Goal: Complete application form

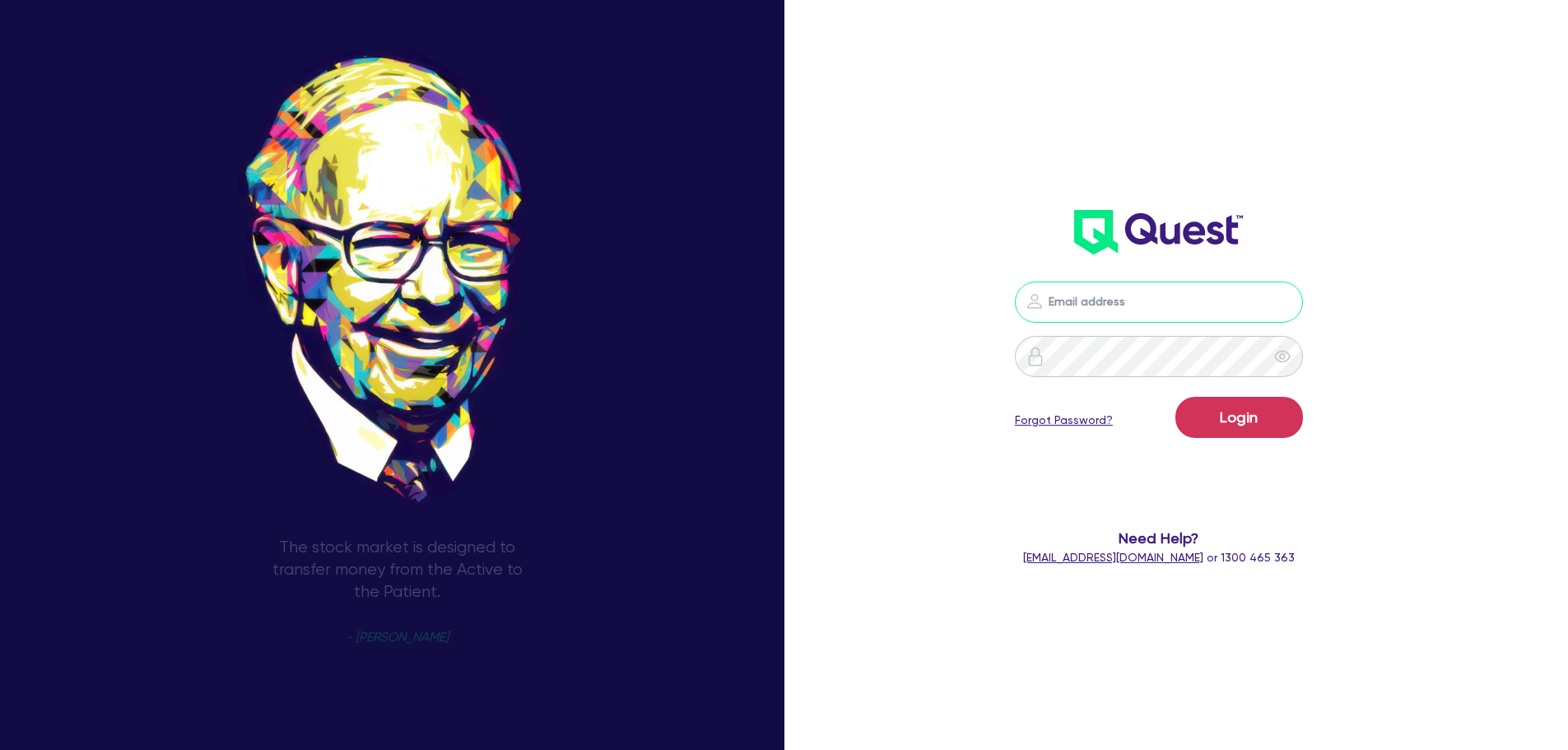
type input "[PERSON_NAME][EMAIL_ADDRESS][PERSON_NAME][DOMAIN_NAME]"
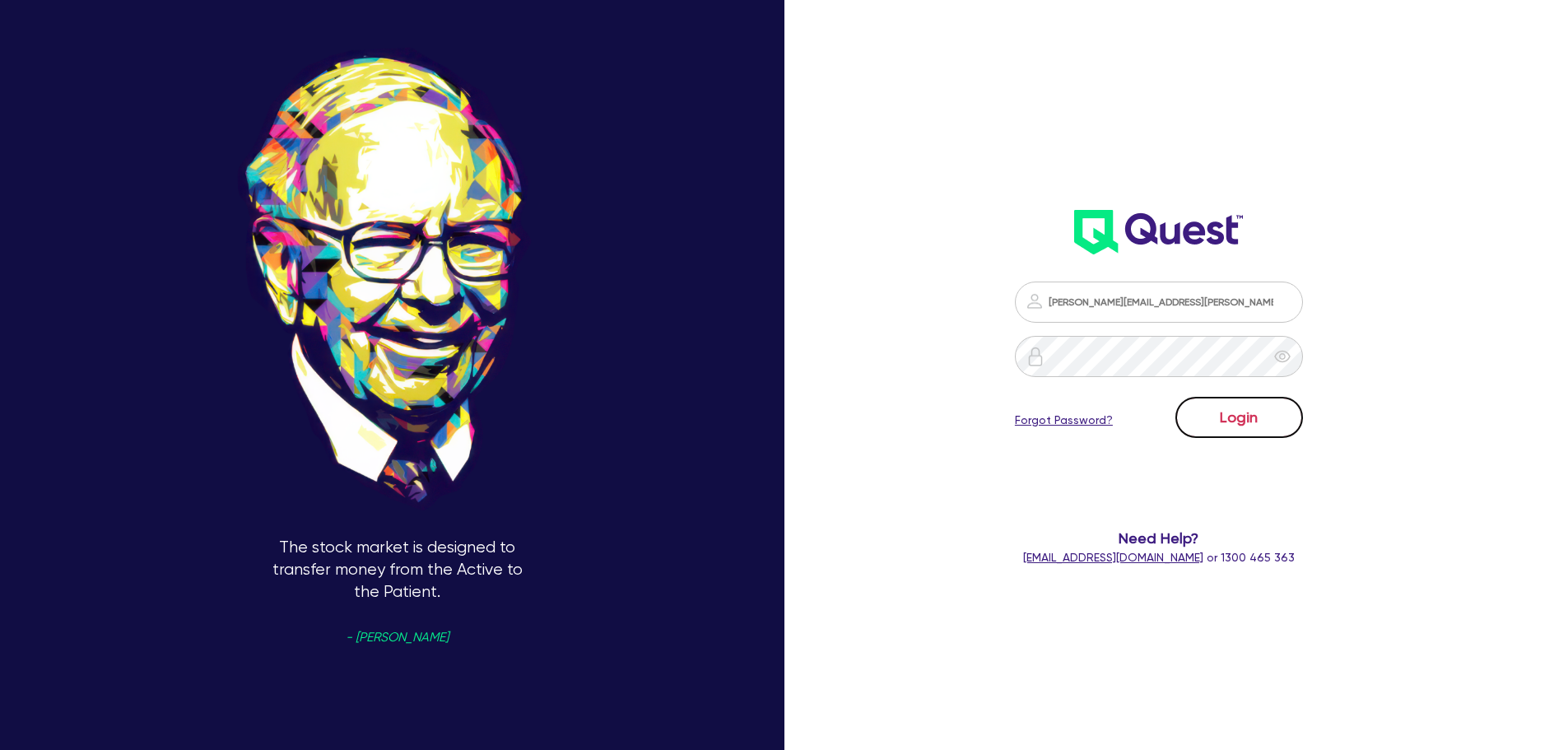
click at [1270, 426] on button "Login" at bounding box center [1239, 418] width 127 height 42
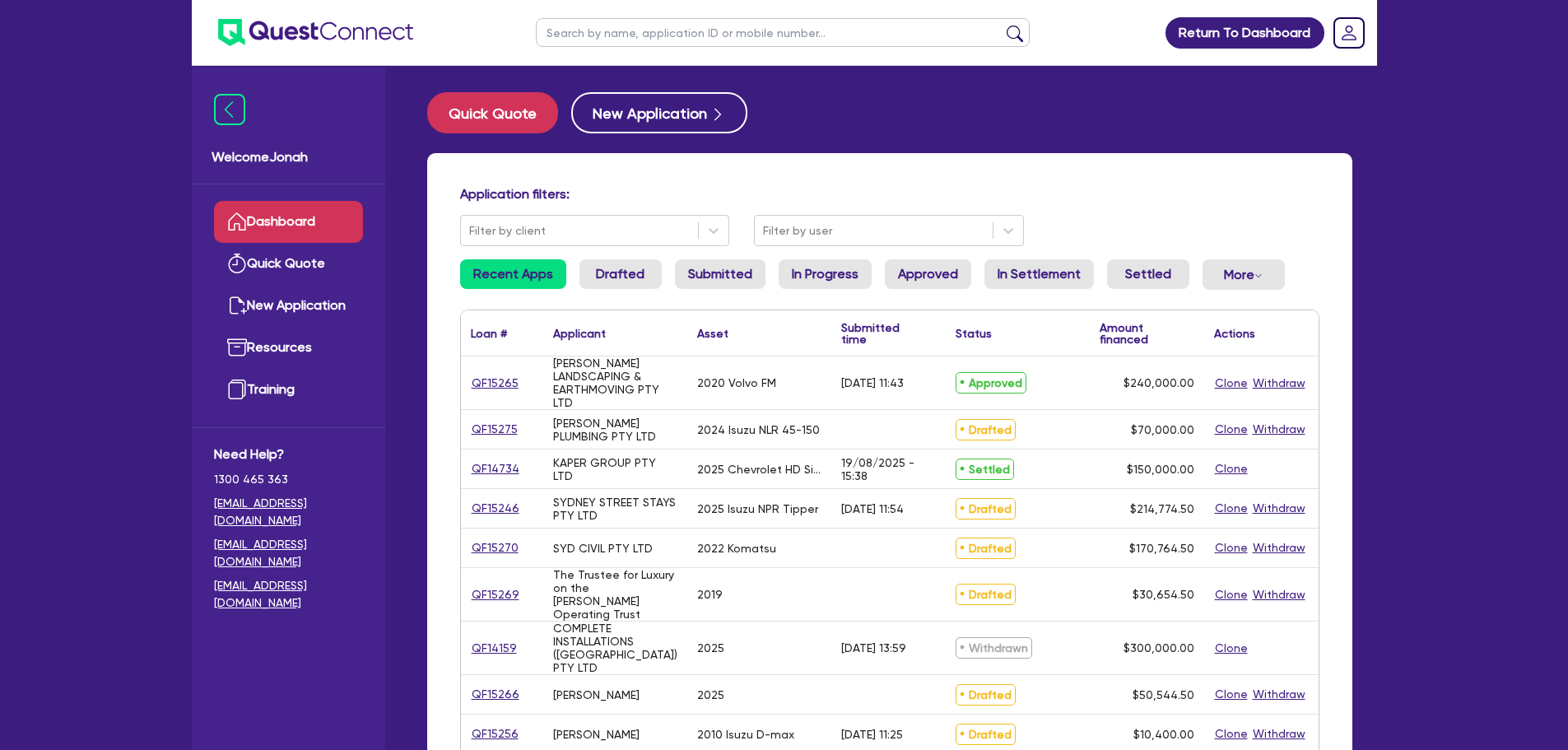
click at [735, 29] on input "text" at bounding box center [782, 32] width 494 height 29
click at [1008, 31] on button "submit" at bounding box center [1015, 36] width 26 height 23
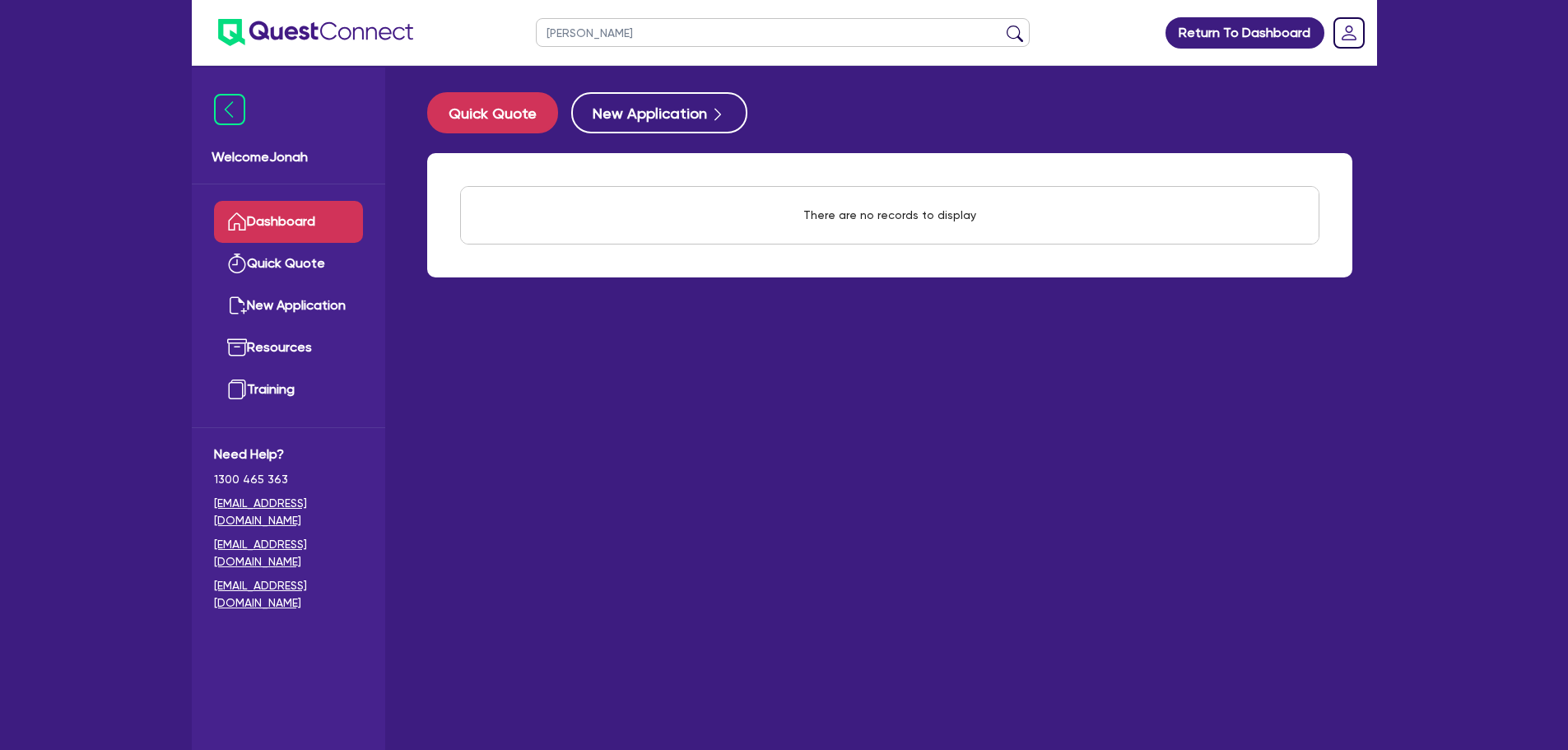
click at [862, 35] on input "[PERSON_NAME]" at bounding box center [782, 32] width 494 height 29
type input "t"
type input "trent"
click at [1031, 29] on ul "trent" at bounding box center [783, 32] width 527 height 65
click at [1021, 36] on button "submit" at bounding box center [1015, 36] width 26 height 23
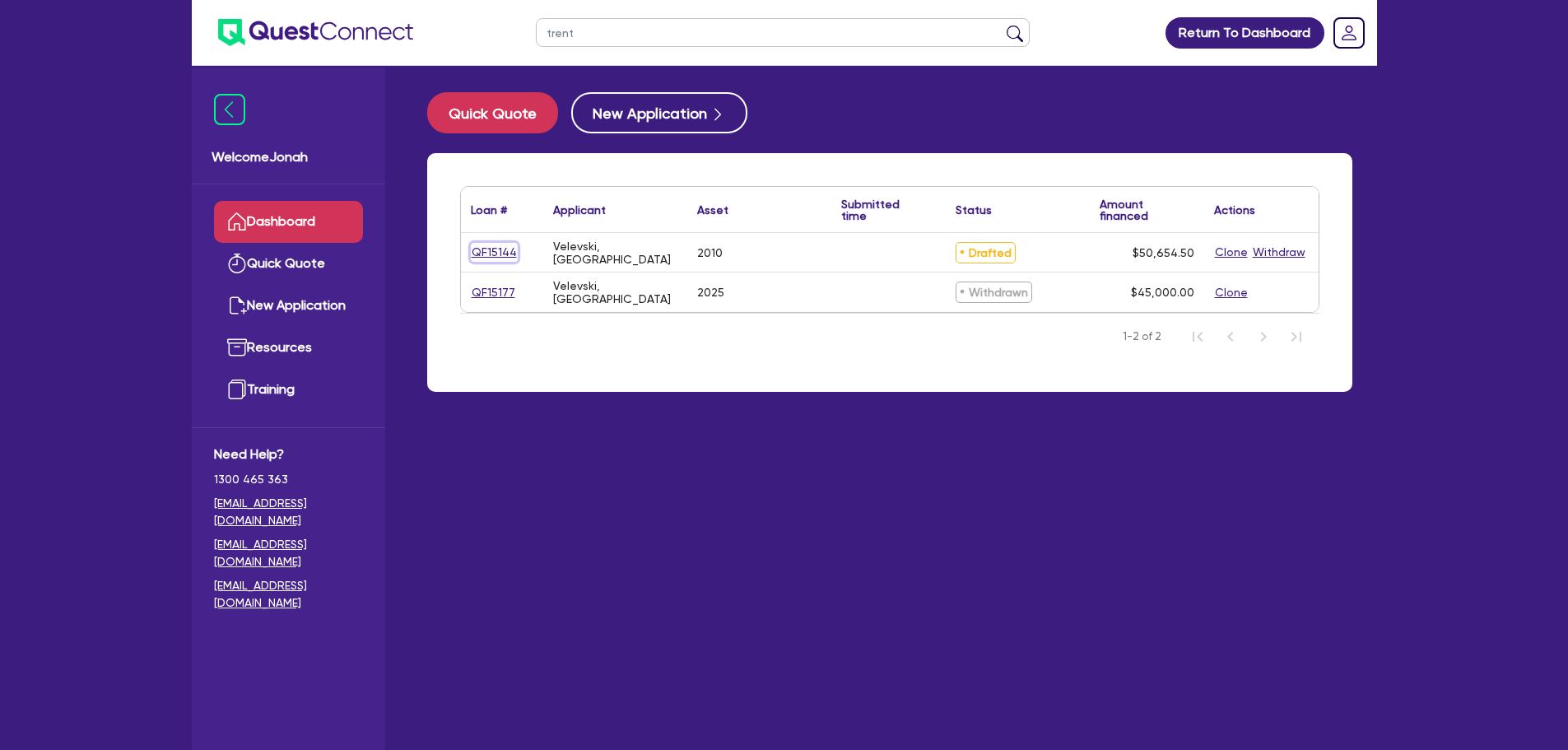
click at [484, 250] on link "QF15144" at bounding box center [495, 252] width 47 height 19
select select "PRIMARY_ASSETS"
select select "HEAVY_TRUCKS"
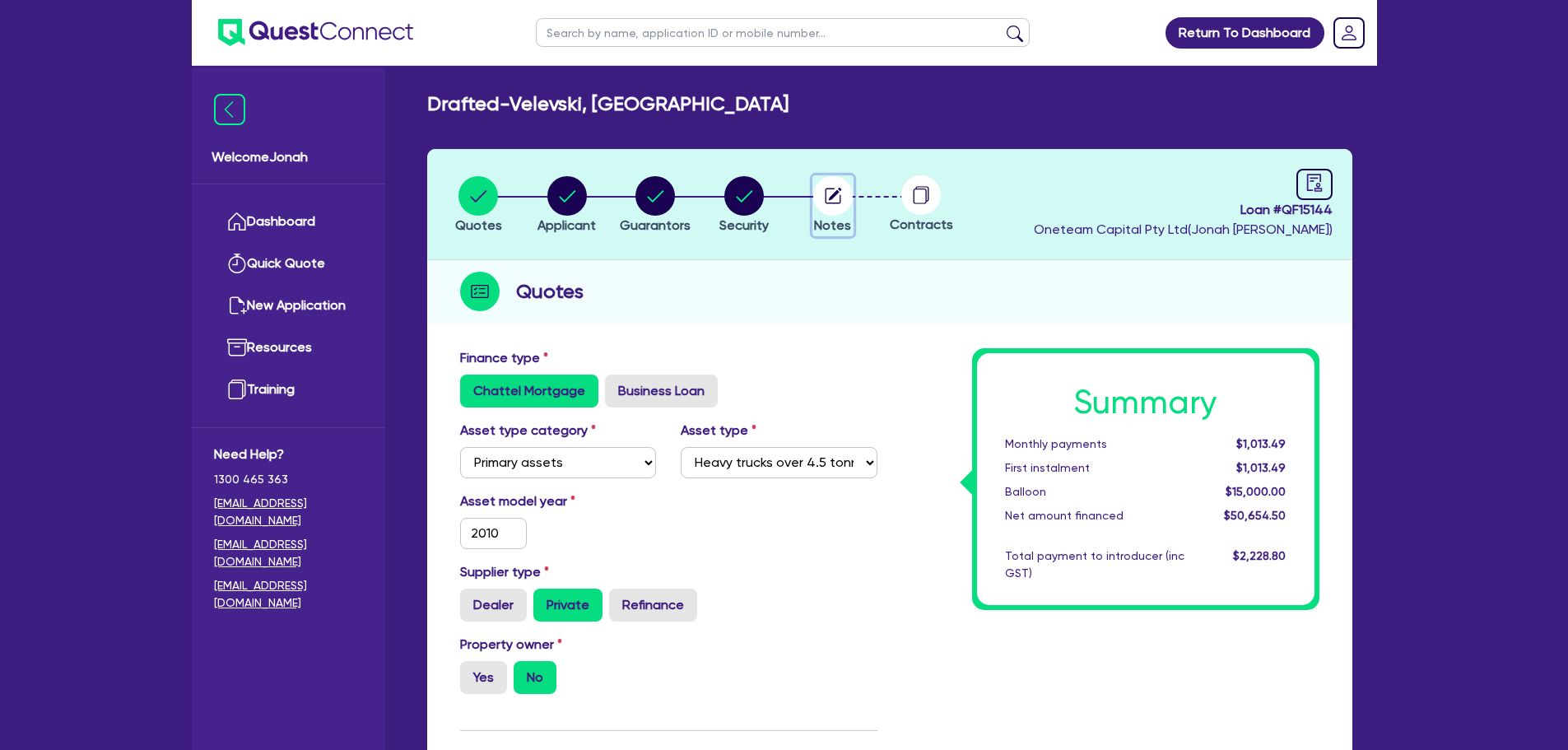
click at [835, 208] on circle "button" at bounding box center [833, 196] width 40 height 40
select select "Other"
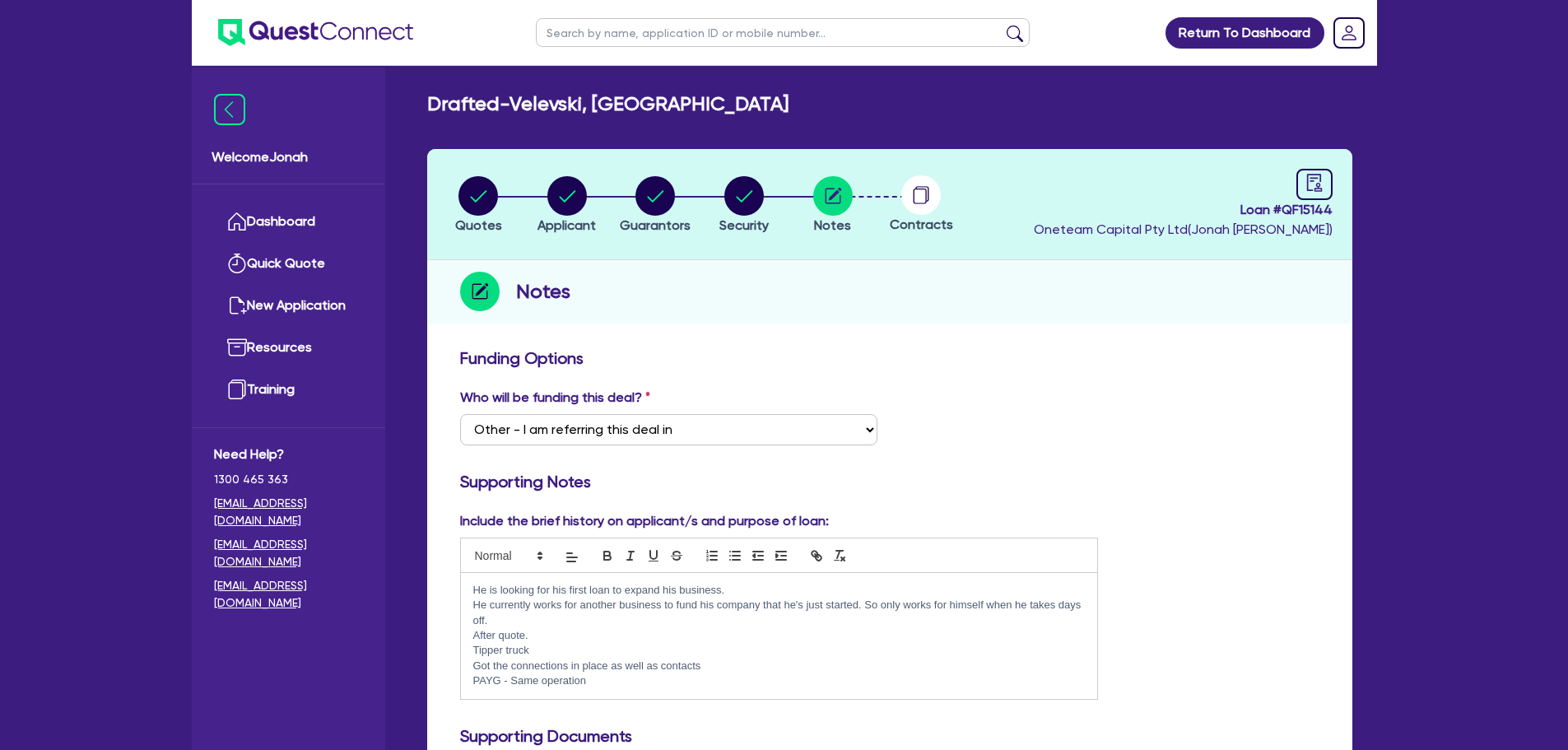
click at [769, 210] on li "Security" at bounding box center [744, 204] width 89 height 58
click at [1324, 196] on link at bounding box center [1314, 184] width 36 height 31
select select "DRAFTED_NEW"
select select "Other"
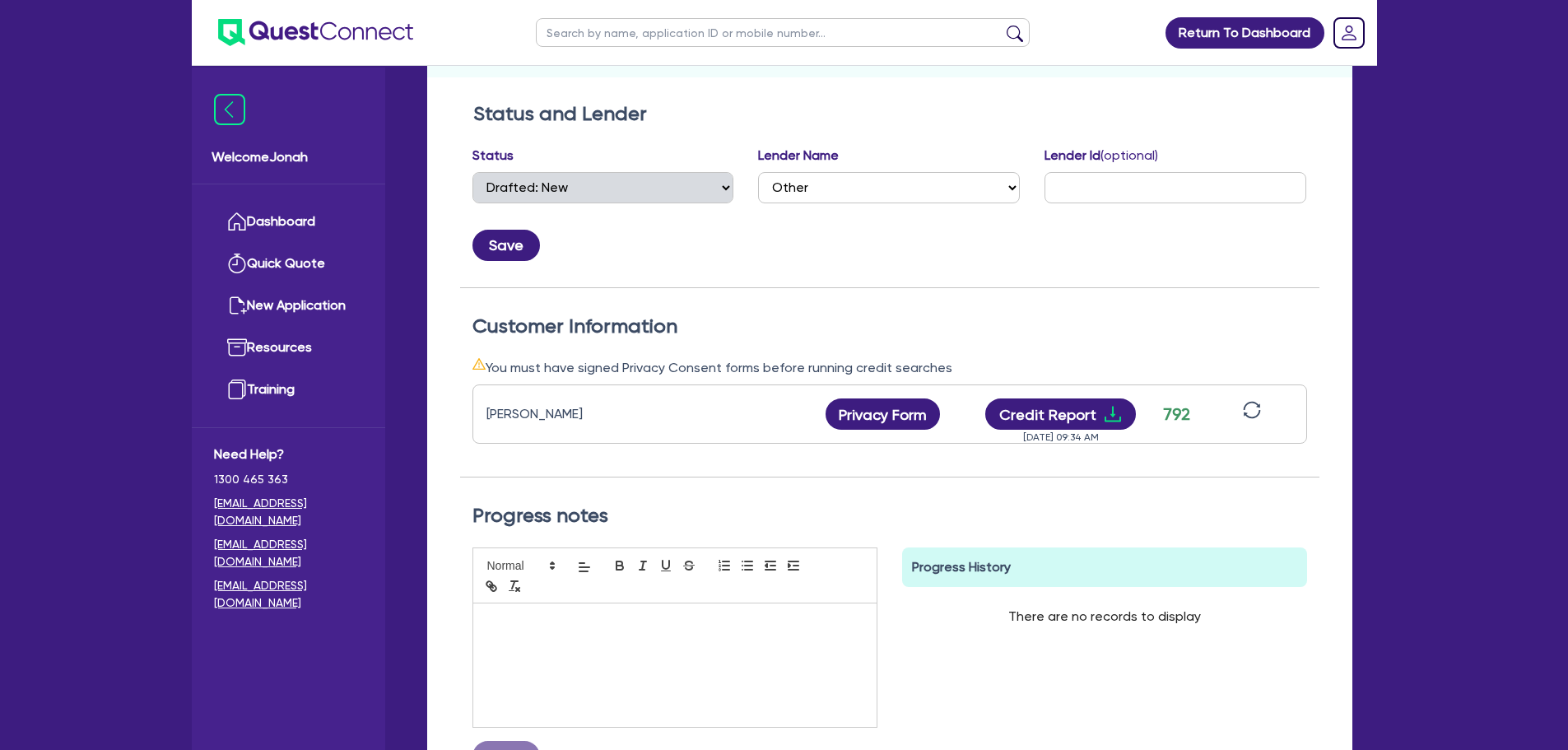
scroll to position [247, 0]
click at [1039, 413] on button "Credit Report" at bounding box center [1060, 413] width 151 height 31
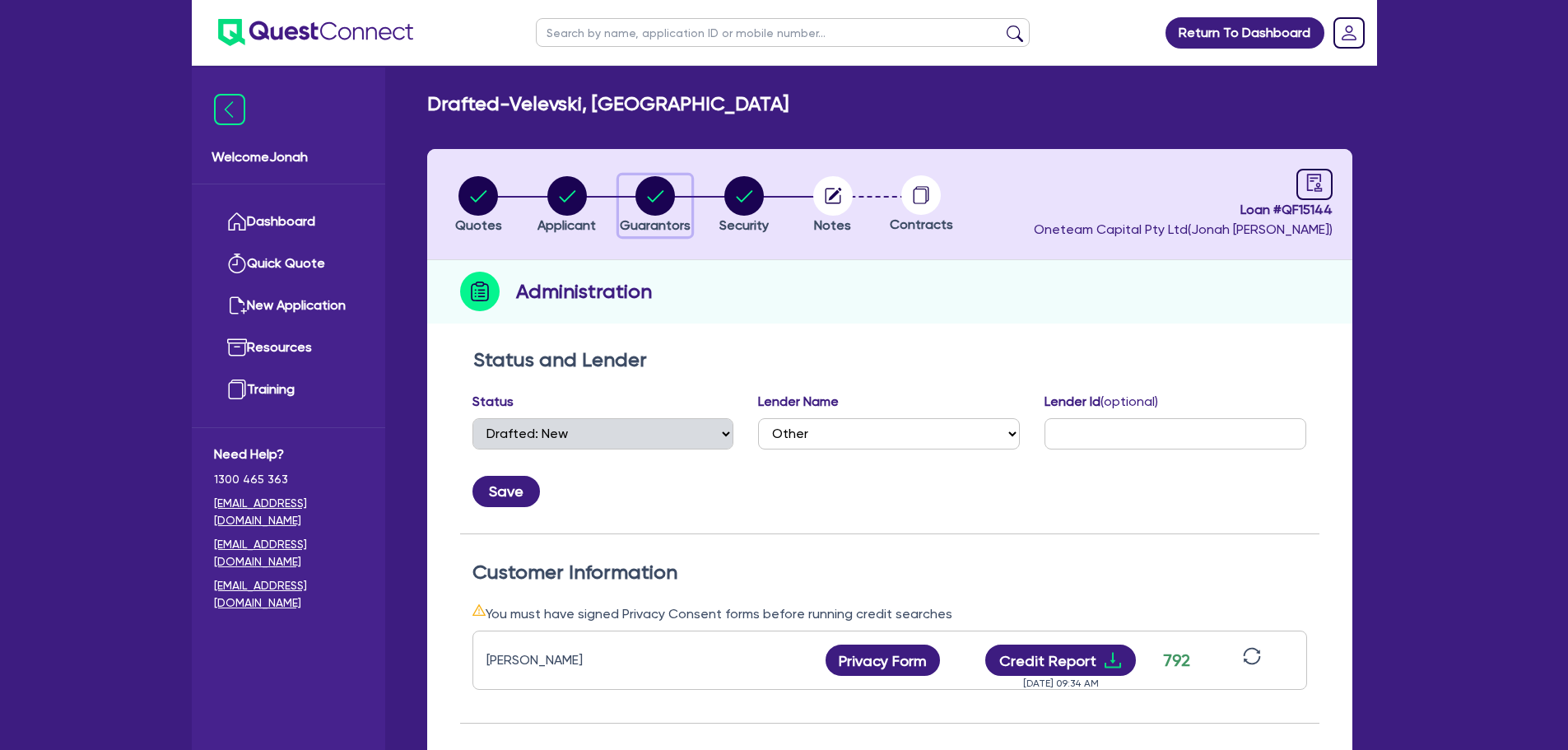
click at [633, 188] on div "button" at bounding box center [654, 196] width 71 height 40
select select "MR"
select select "VIC"
select select "MARRIED"
select select "VEHICLE"
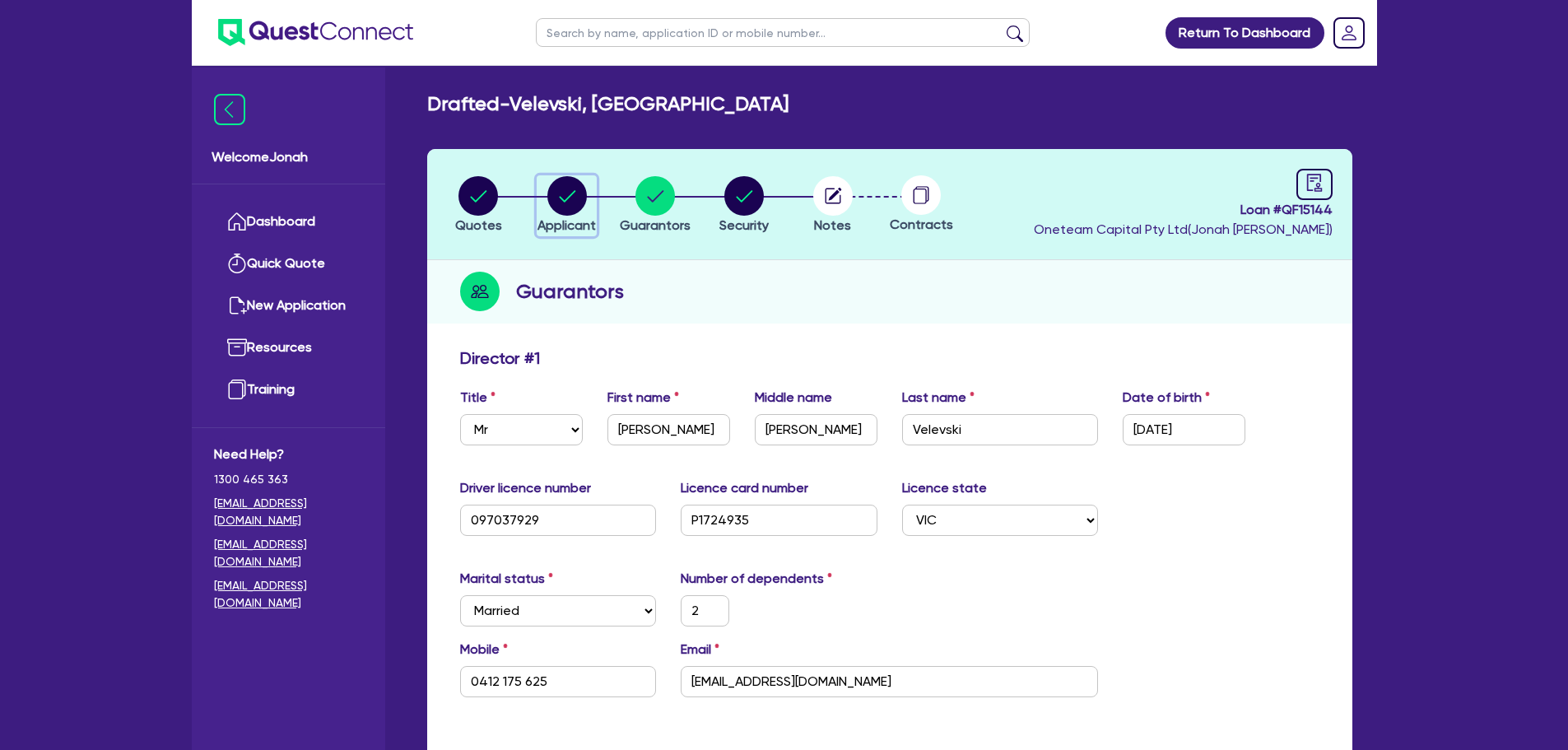
click at [567, 199] on icon "button" at bounding box center [566, 196] width 16 height 11
select select "SOLE_TRADER"
select select "BUILDING_CONSTRUCTION"
select select "TRADES_SERVICES_CONSUMERS"
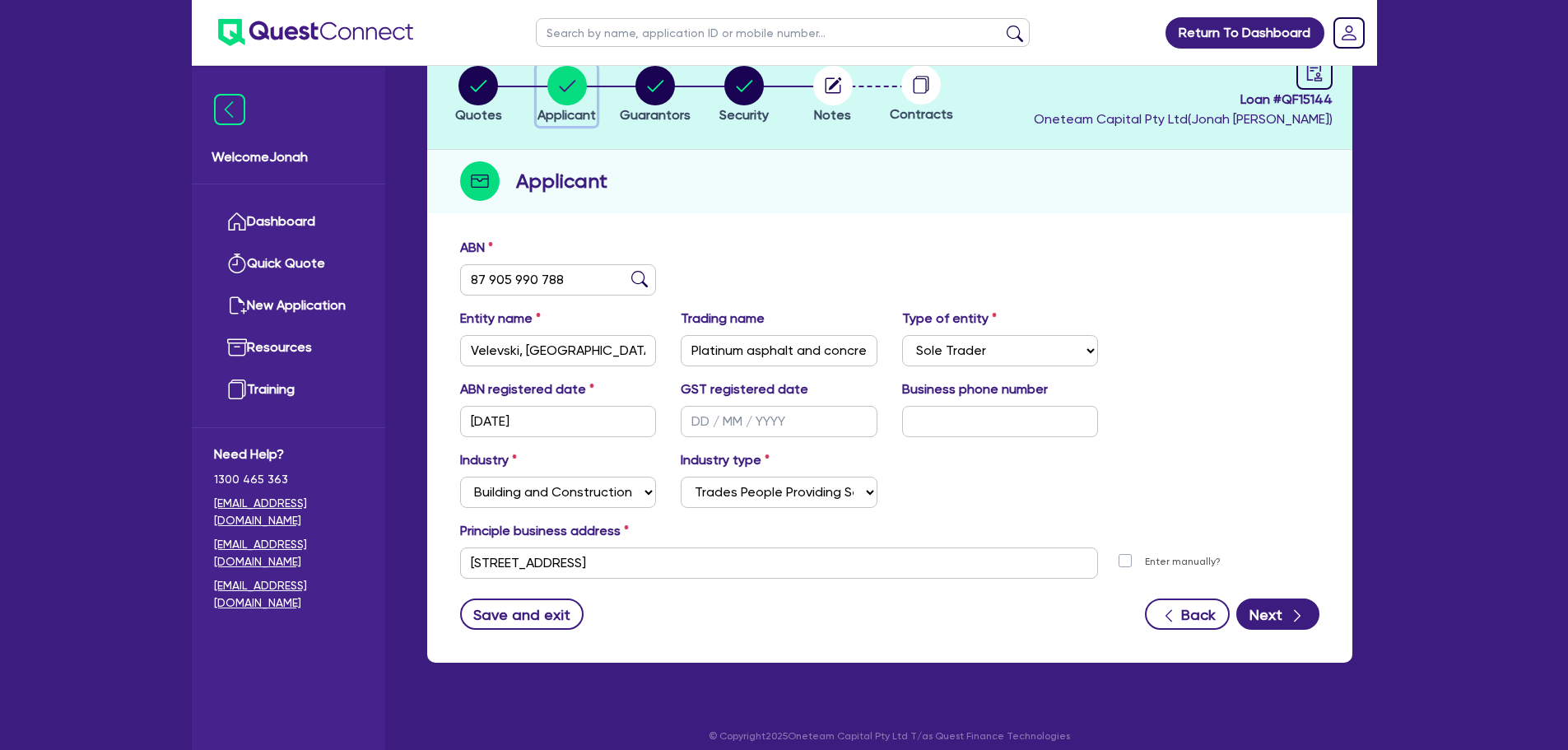
scroll to position [124, 0]
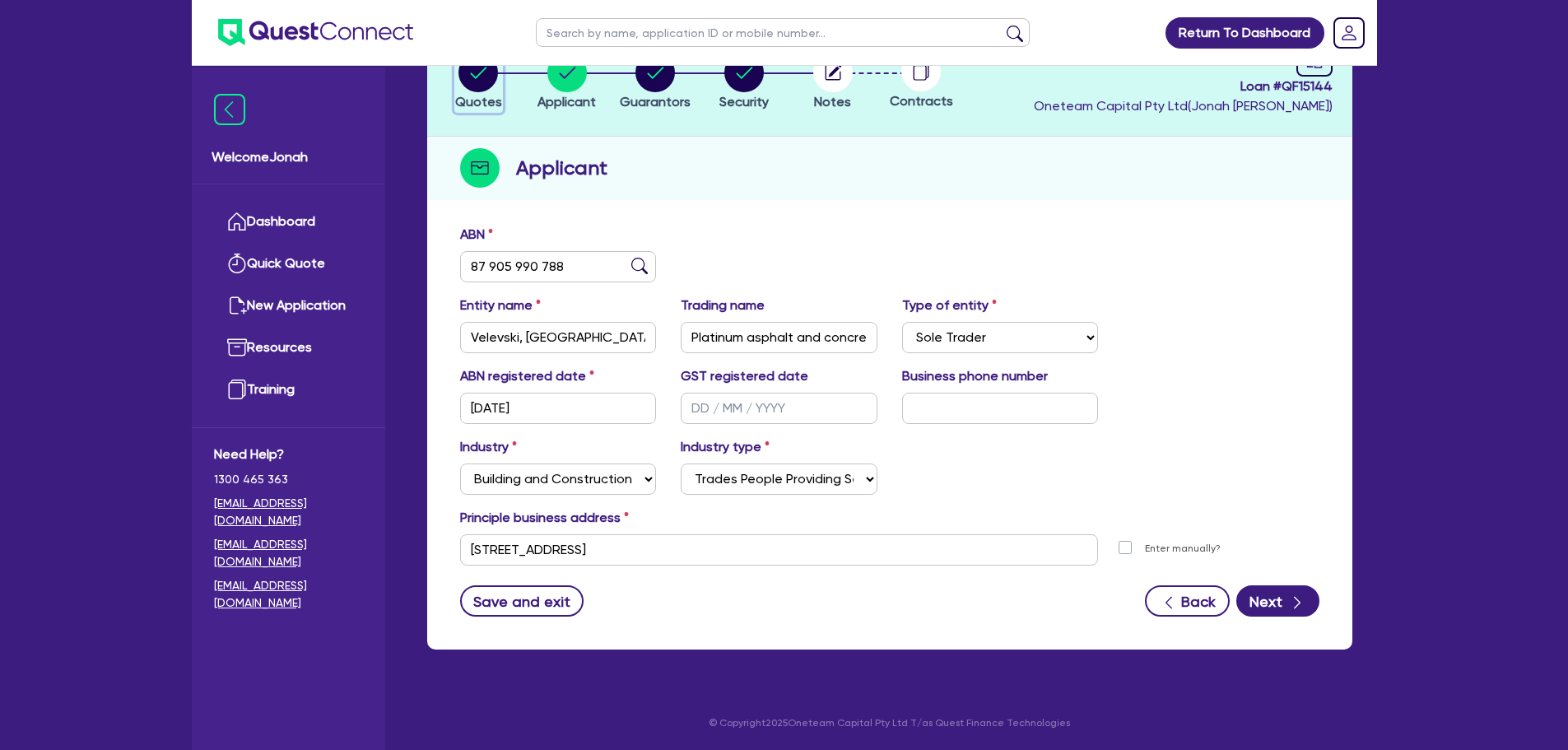
click at [479, 78] on circle "button" at bounding box center [479, 73] width 40 height 40
select select "PRIMARY_ASSETS"
select select "HEAVY_TRUCKS"
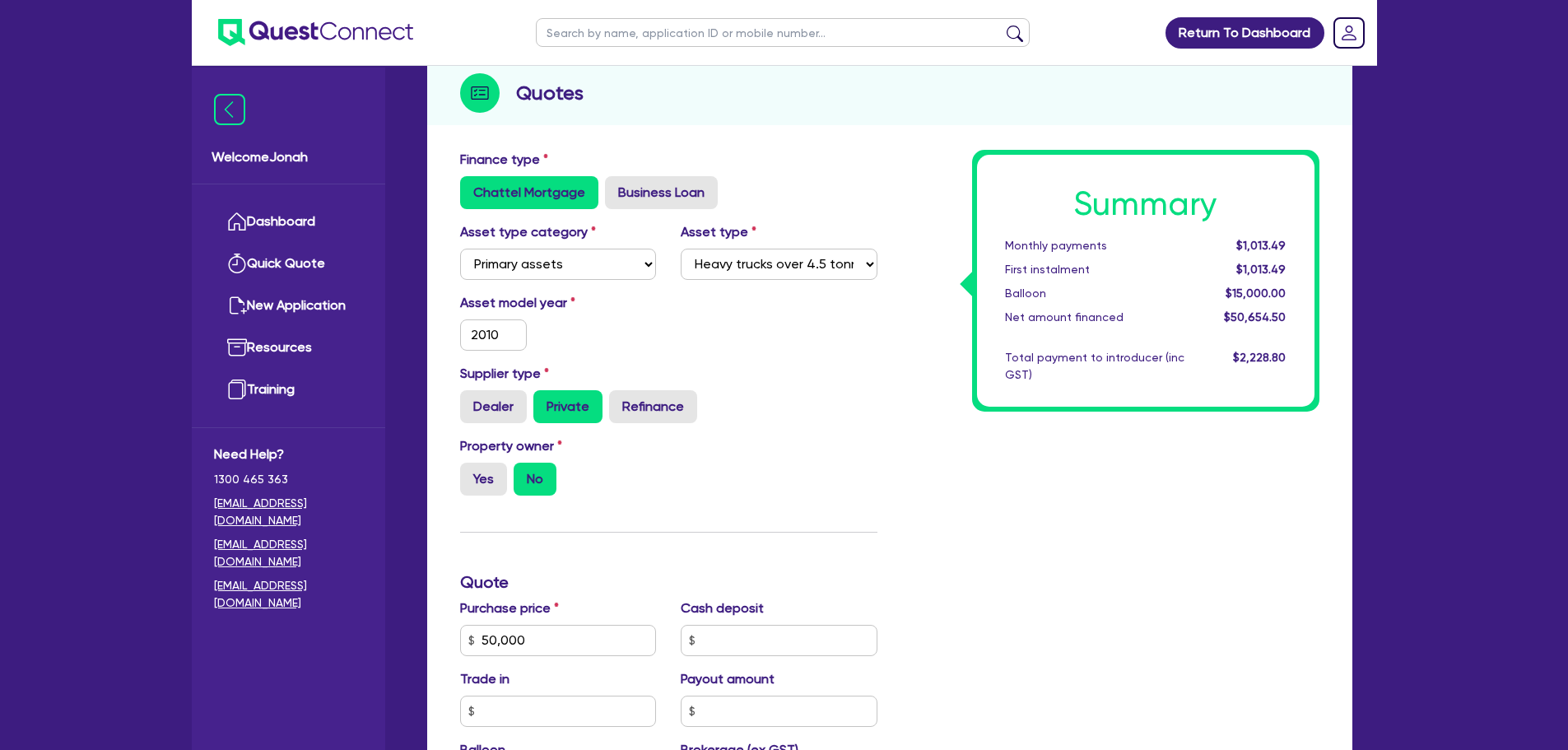
scroll to position [164, 0]
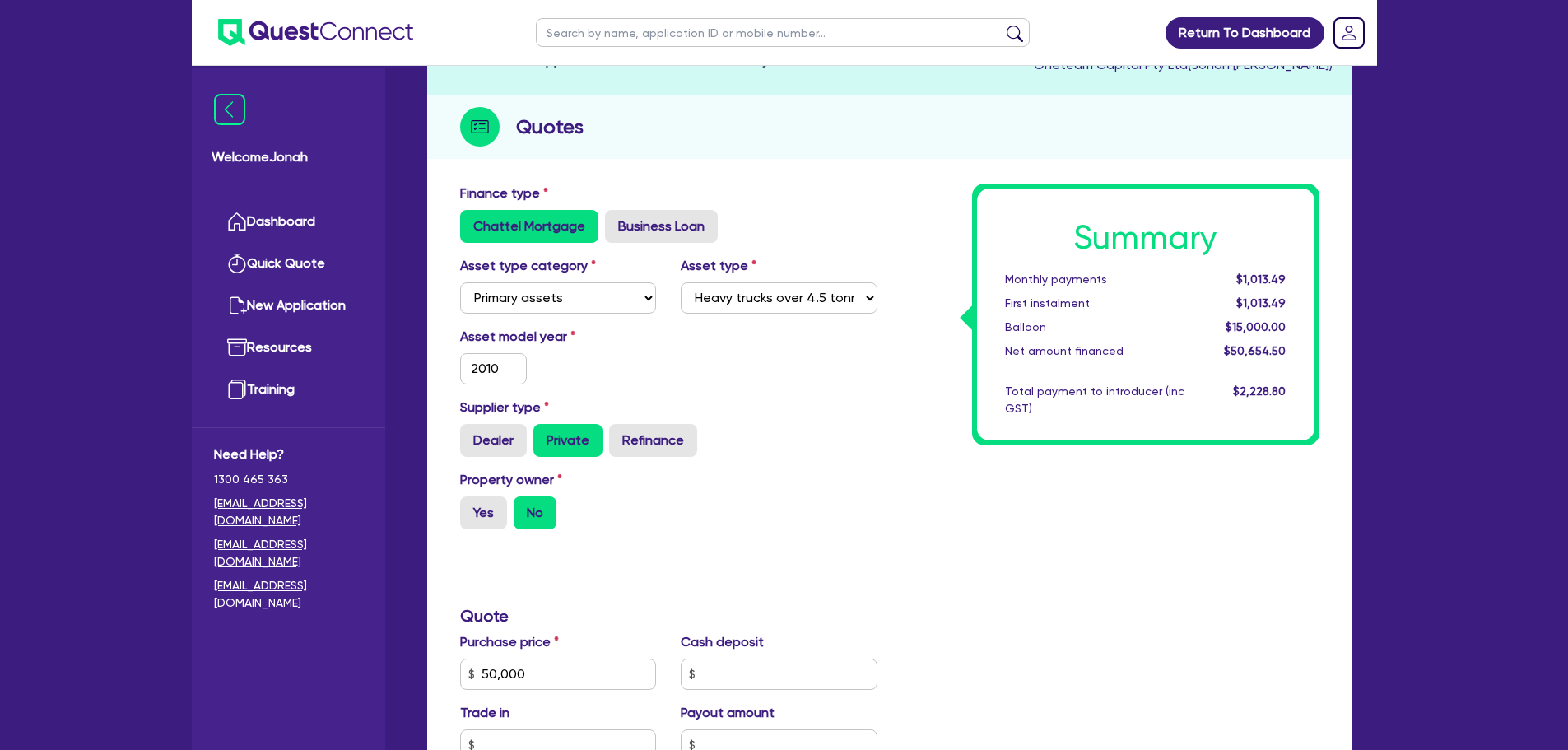
click at [1256, 332] on span "$15,000.00" at bounding box center [1256, 327] width 60 height 13
click at [1165, 400] on div "Total payment to introducer (inc GST)" at bounding box center [1094, 400] width 204 height 35
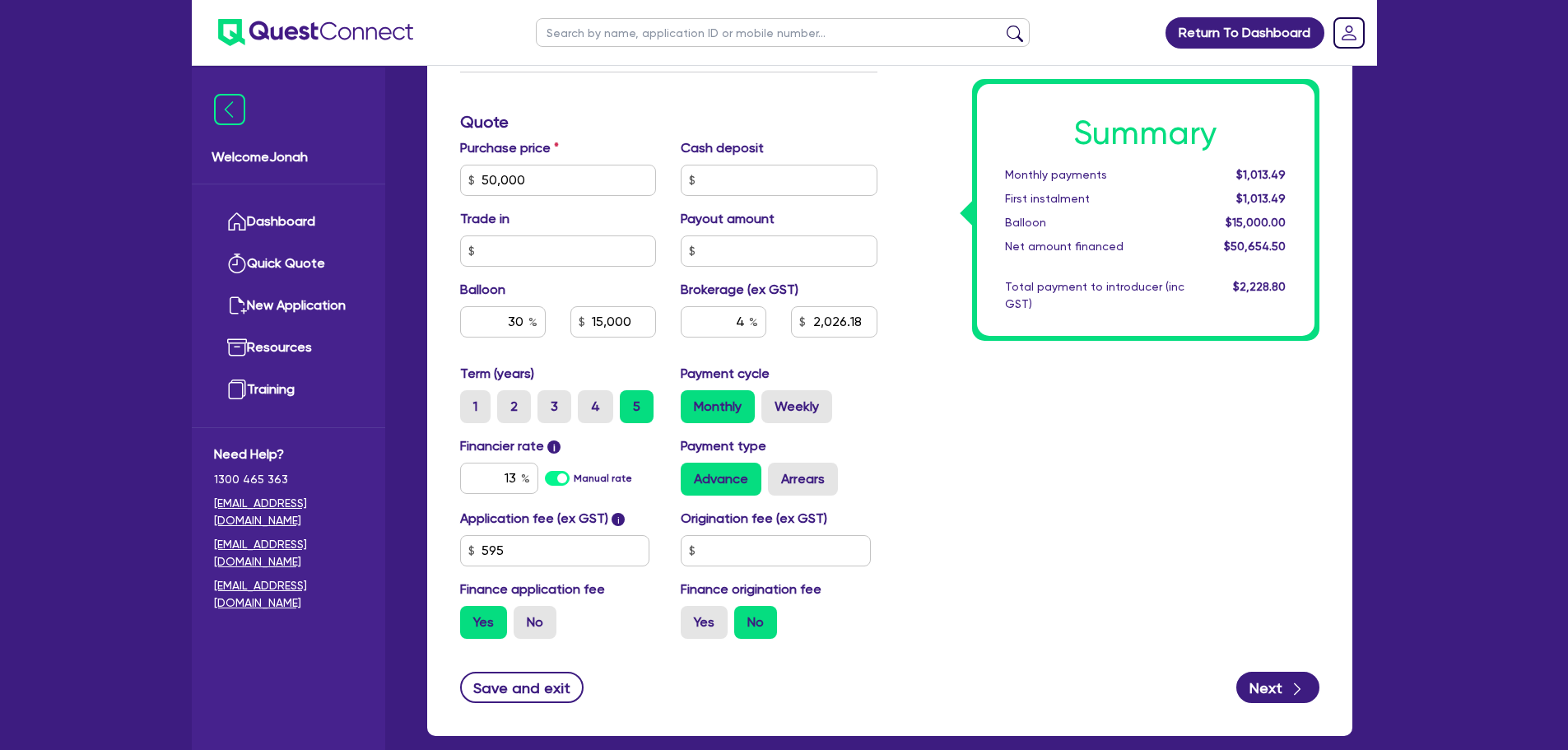
scroll to position [741, 0]
